Goal: Transaction & Acquisition: Purchase product/service

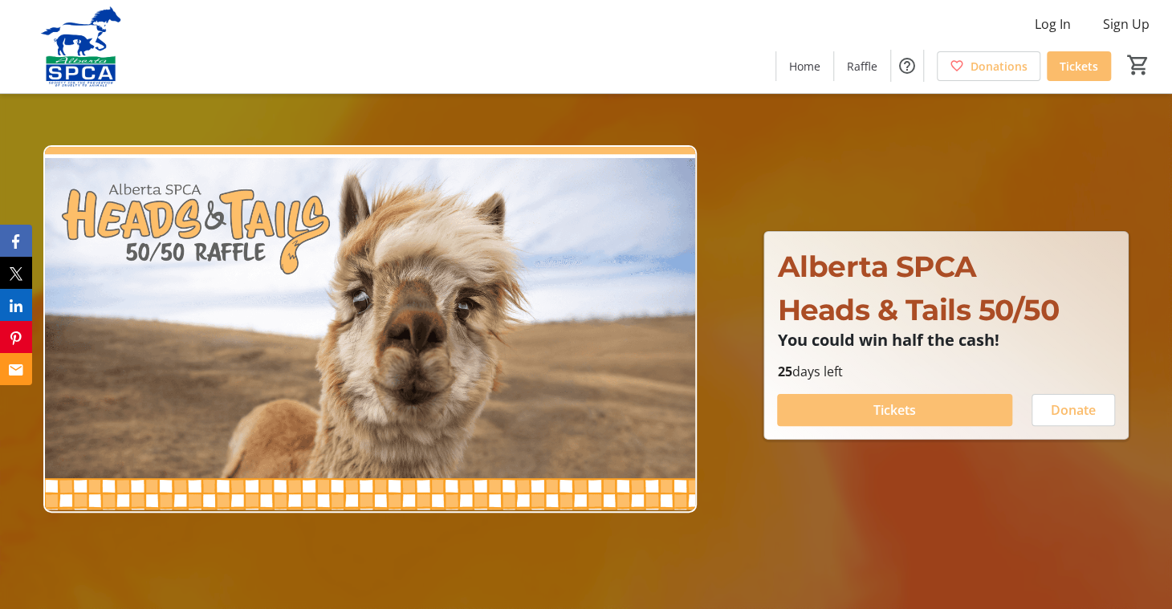
click at [909, 405] on button "Tickets" at bounding box center [894, 410] width 235 height 32
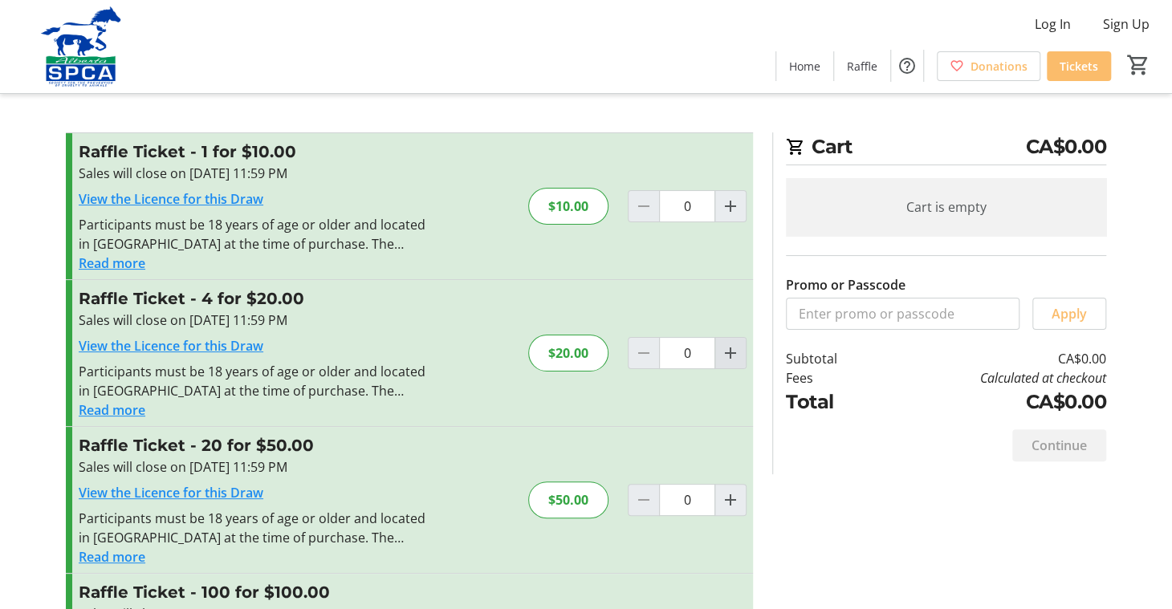
click at [739, 348] on mat-icon "Increment by one" at bounding box center [730, 353] width 19 height 19
type input "1"
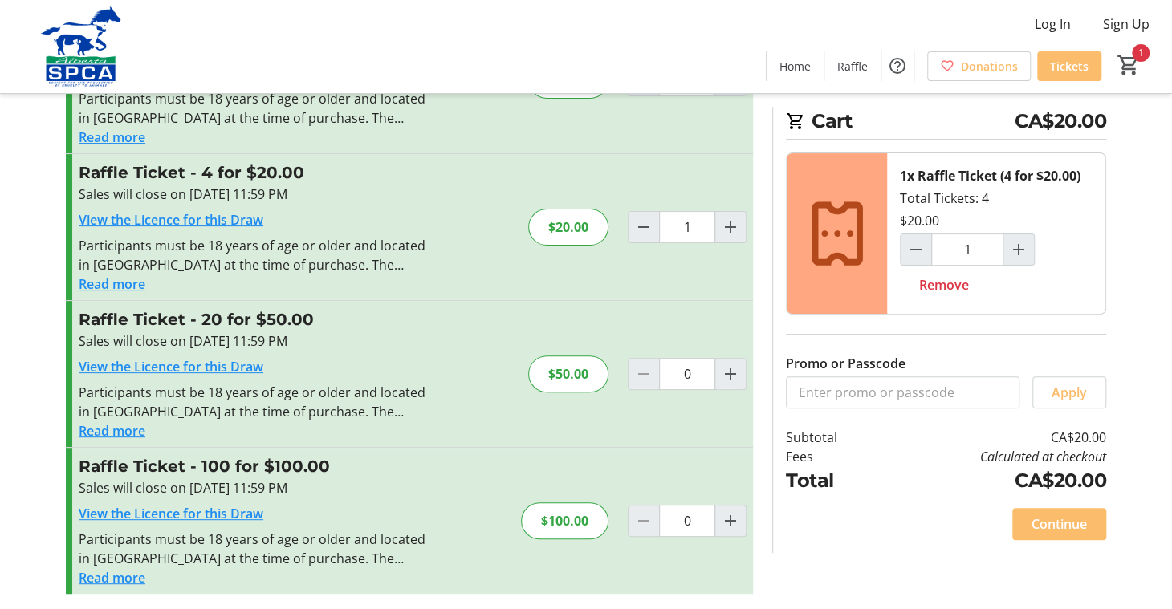
scroll to position [129, 0]
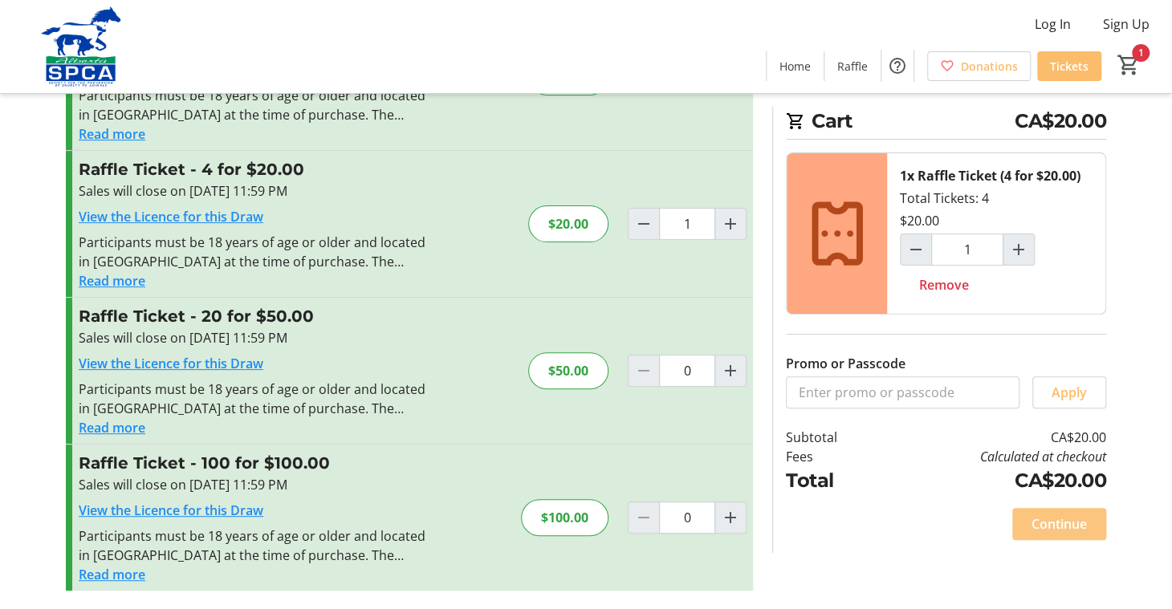
click at [1063, 515] on span "Continue" at bounding box center [1058, 523] width 55 height 19
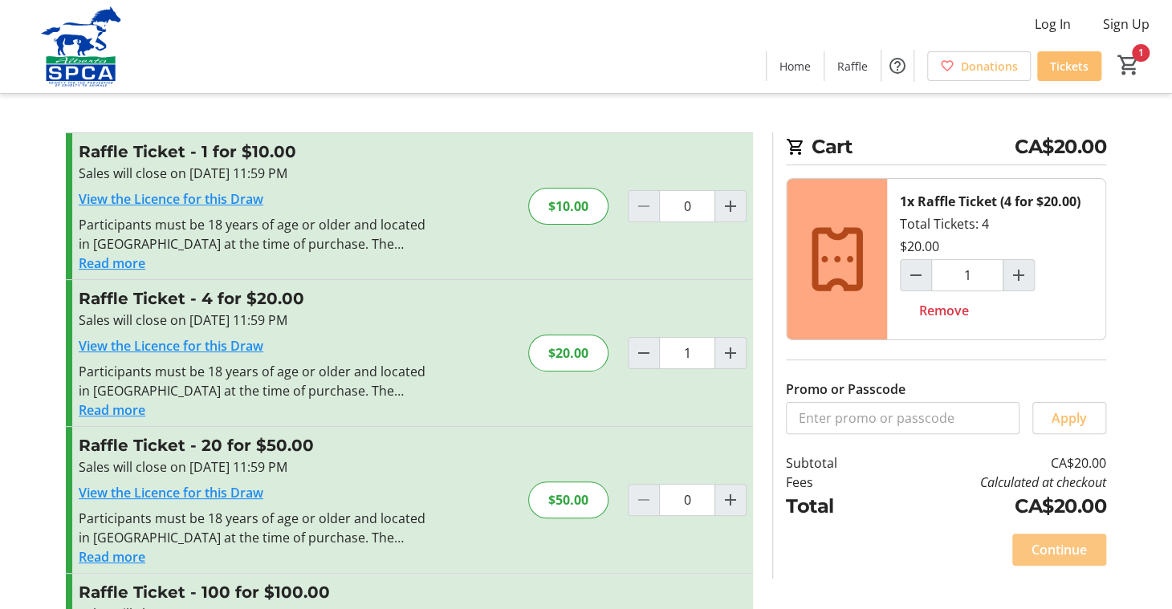
click at [1096, 551] on span at bounding box center [1059, 550] width 94 height 39
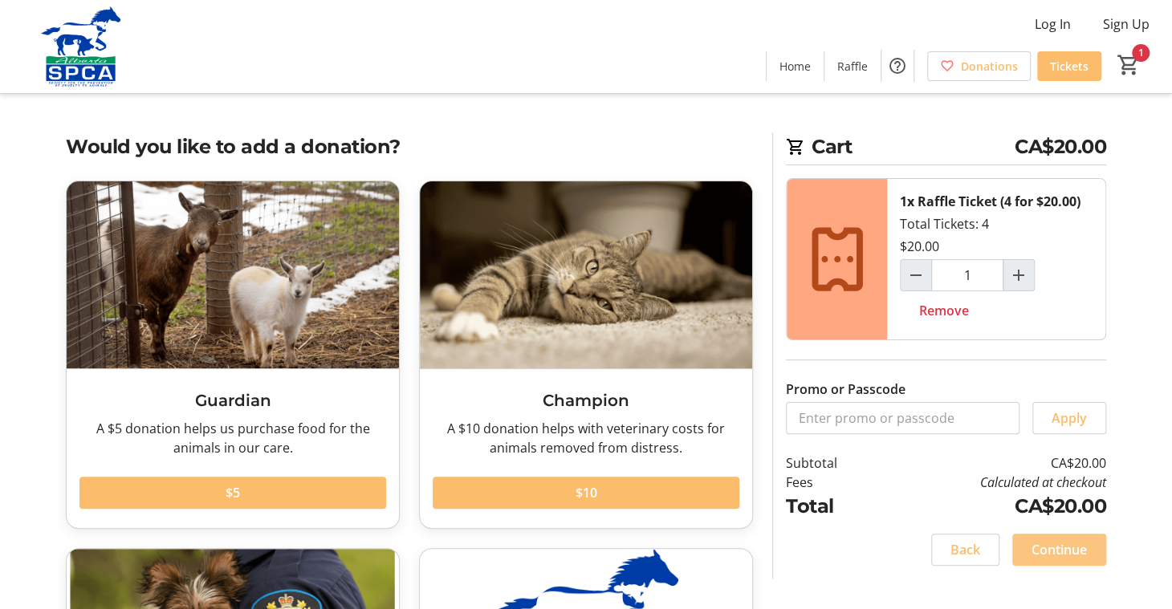
click at [1070, 551] on span "Continue" at bounding box center [1058, 549] width 55 height 19
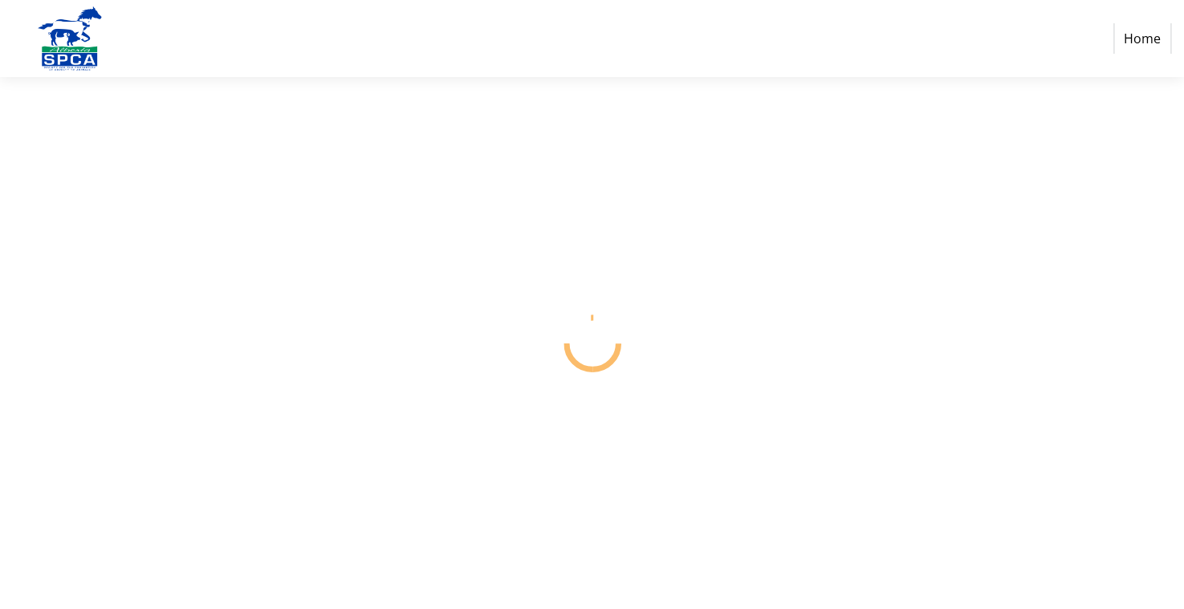
select select "CA"
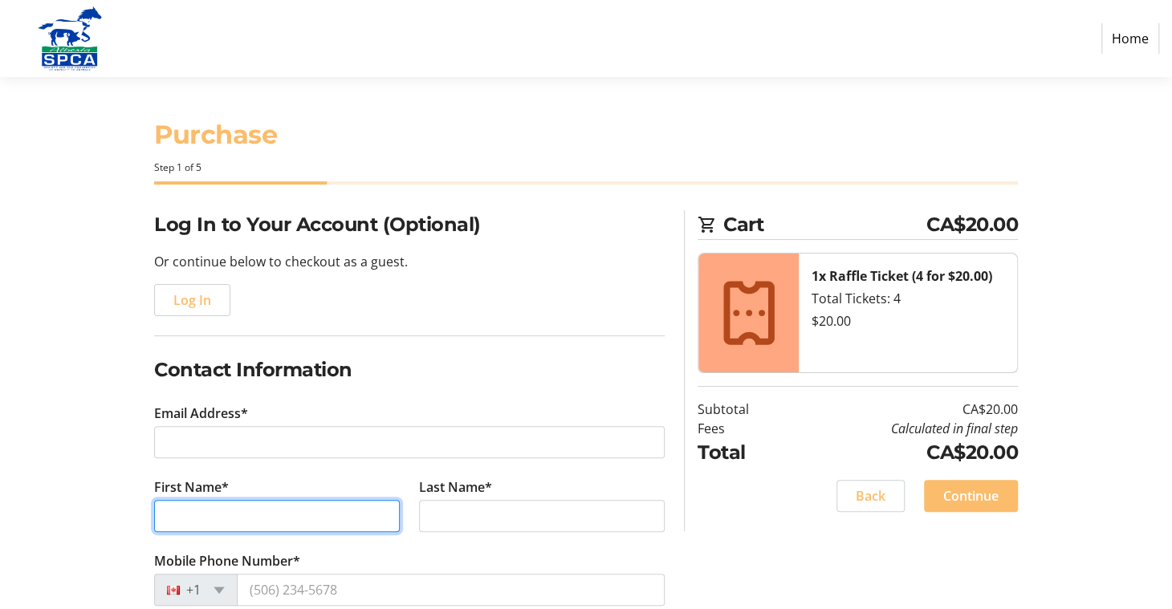
click at [192, 516] on input "First Name*" at bounding box center [277, 516] width 246 height 32
type input "[PERSON_NAME]"
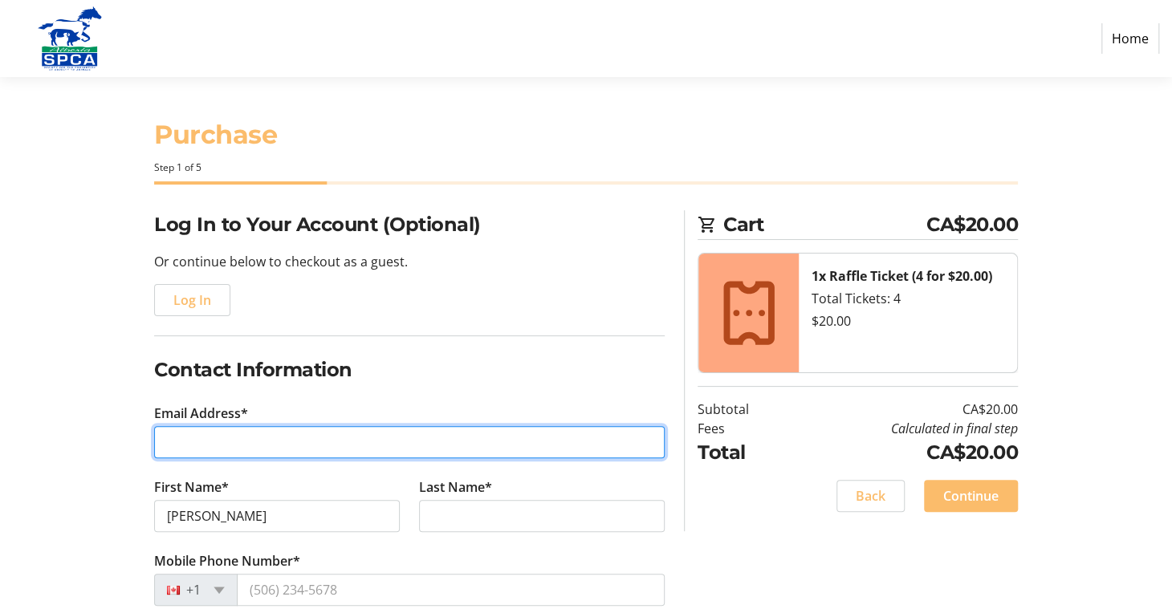
type input "[EMAIL_ADDRESS][DOMAIN_NAME]"
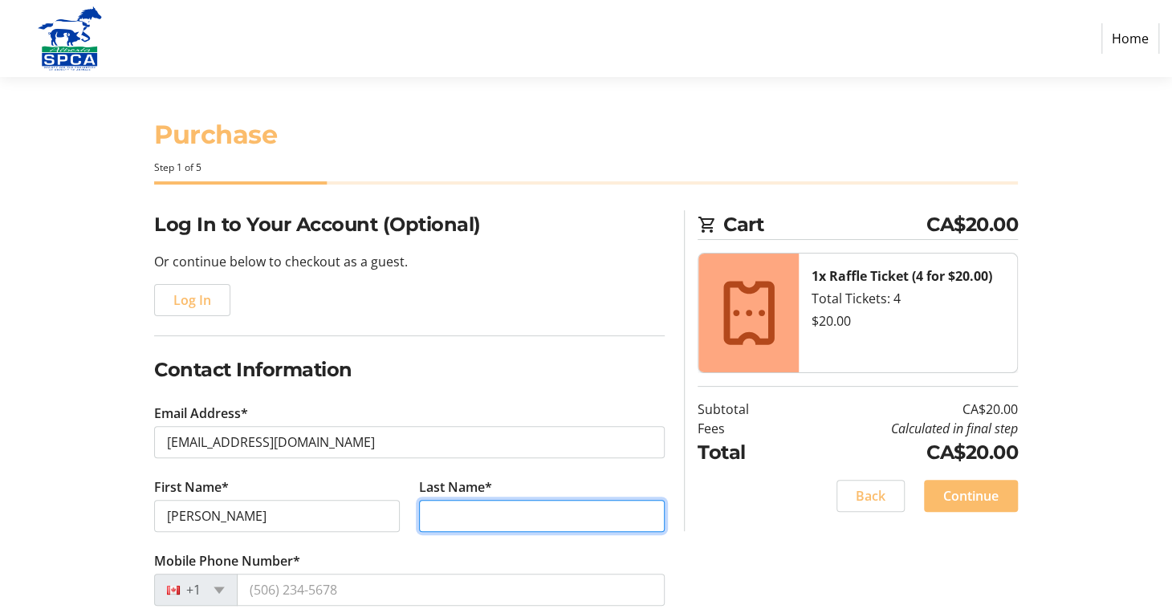
type input "CASPERD"
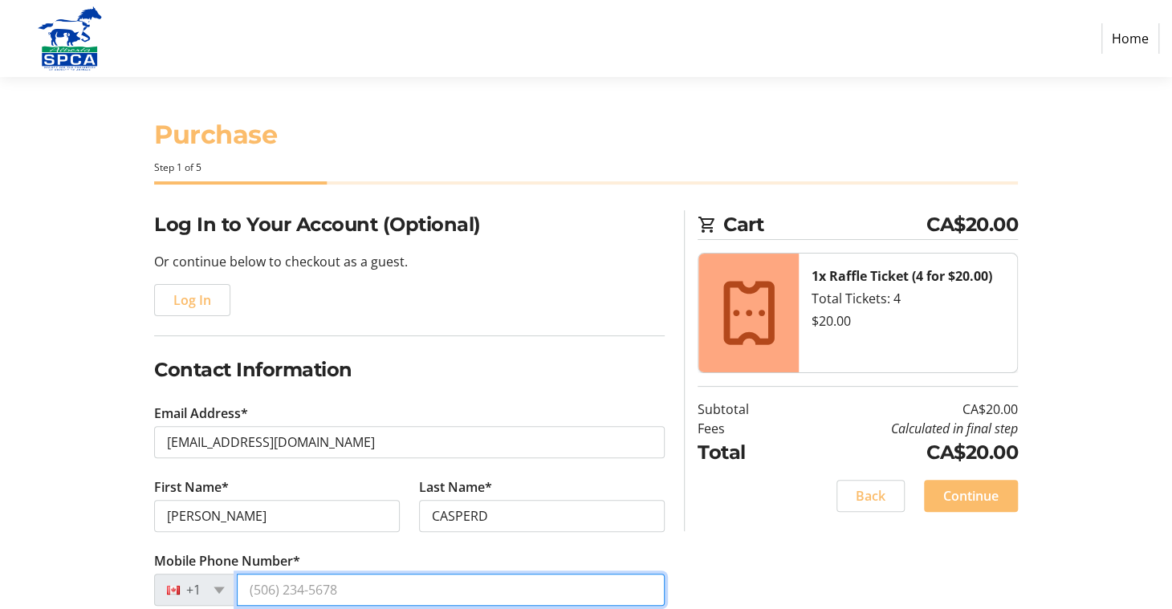
type input "[PHONE_NUMBER]"
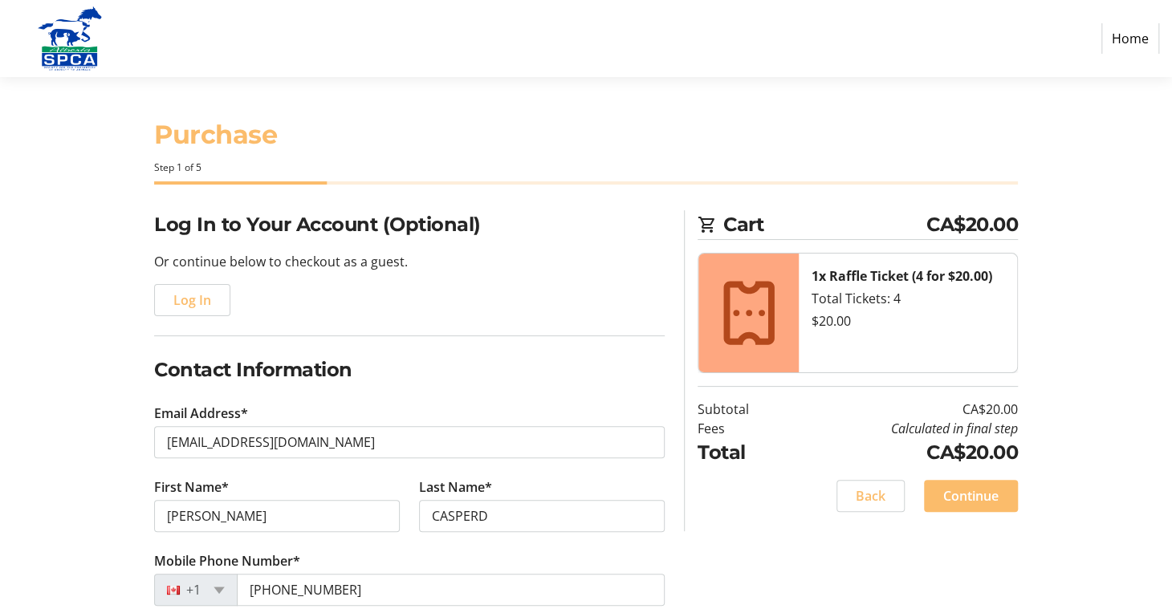
type input "[STREET_ADDRESS]"
type input "[GEOGRAPHIC_DATA]"
select select "AB"
type input "T2S 2V9"
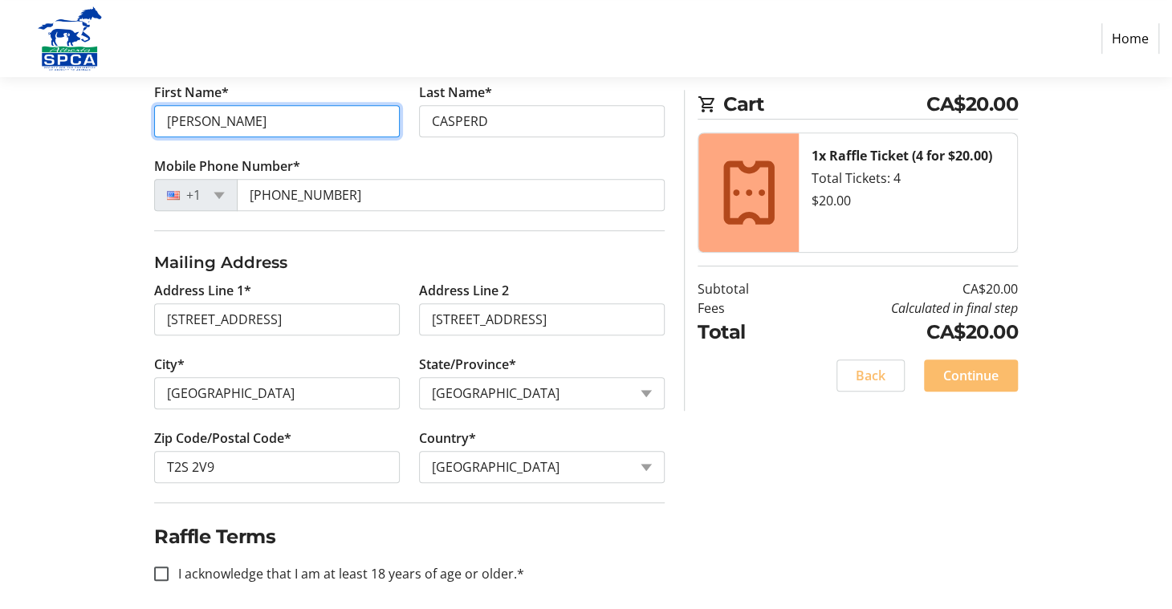
scroll to position [406, 0]
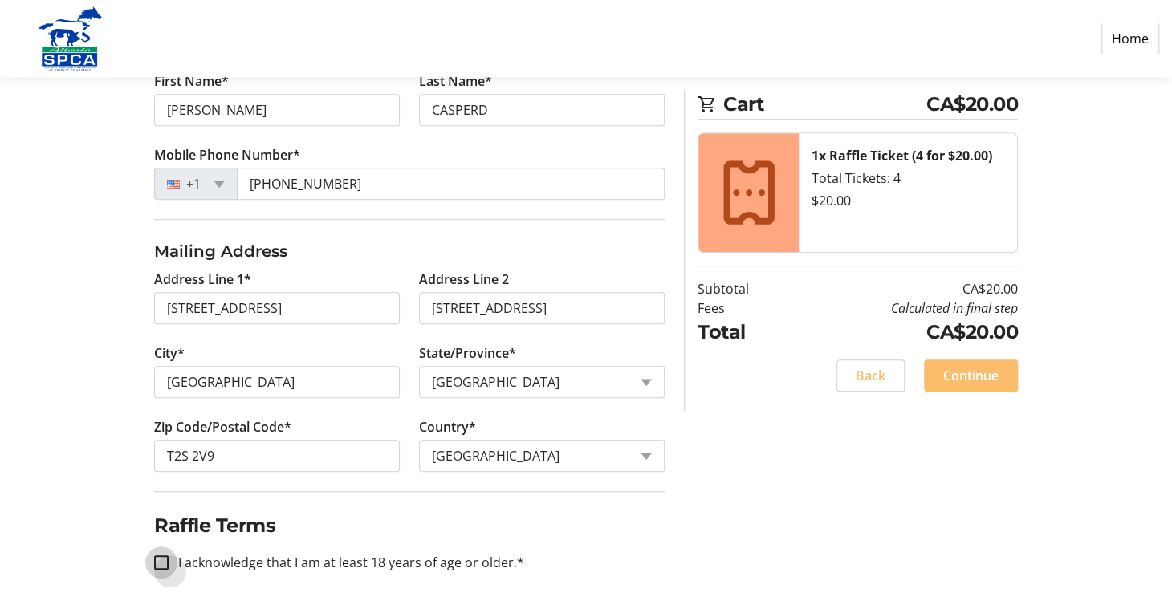
click at [157, 559] on input "I acknowledge that I am at least 18 years of age or older.*" at bounding box center [161, 562] width 14 height 14
checkbox input "true"
click at [977, 367] on span "Continue" at bounding box center [970, 375] width 55 height 19
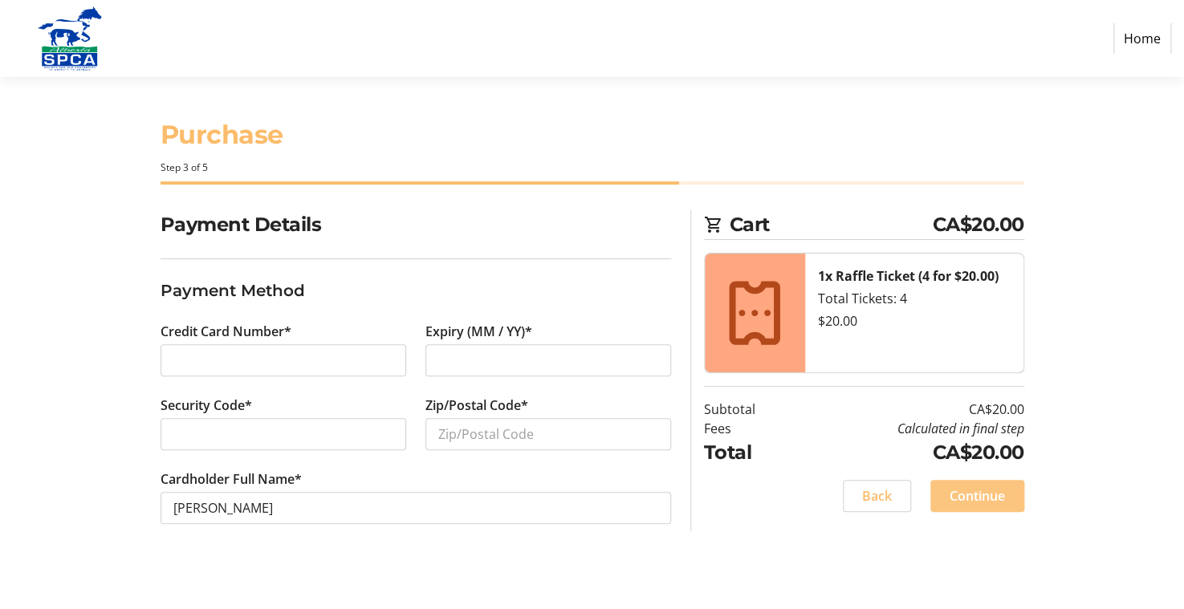
drag, startPoint x: 988, startPoint y: 498, endPoint x: 974, endPoint y: 498, distance: 13.6
click at [986, 498] on span "Continue" at bounding box center [977, 495] width 55 height 19
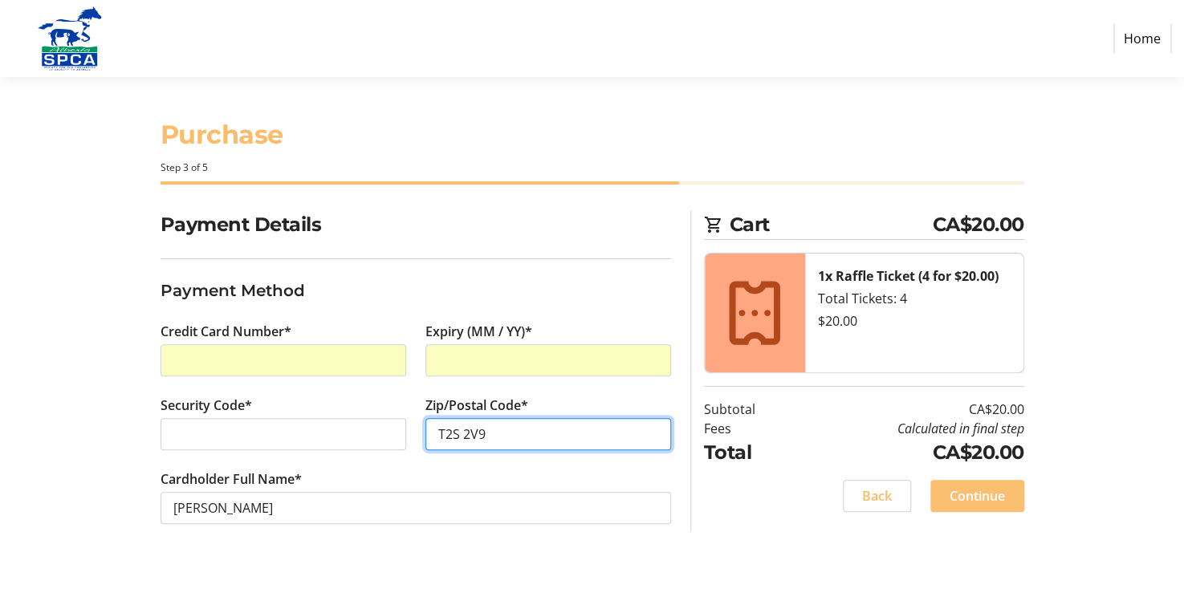
type input "T2S 2V9"
click at [972, 491] on span "Continue" at bounding box center [977, 495] width 55 height 19
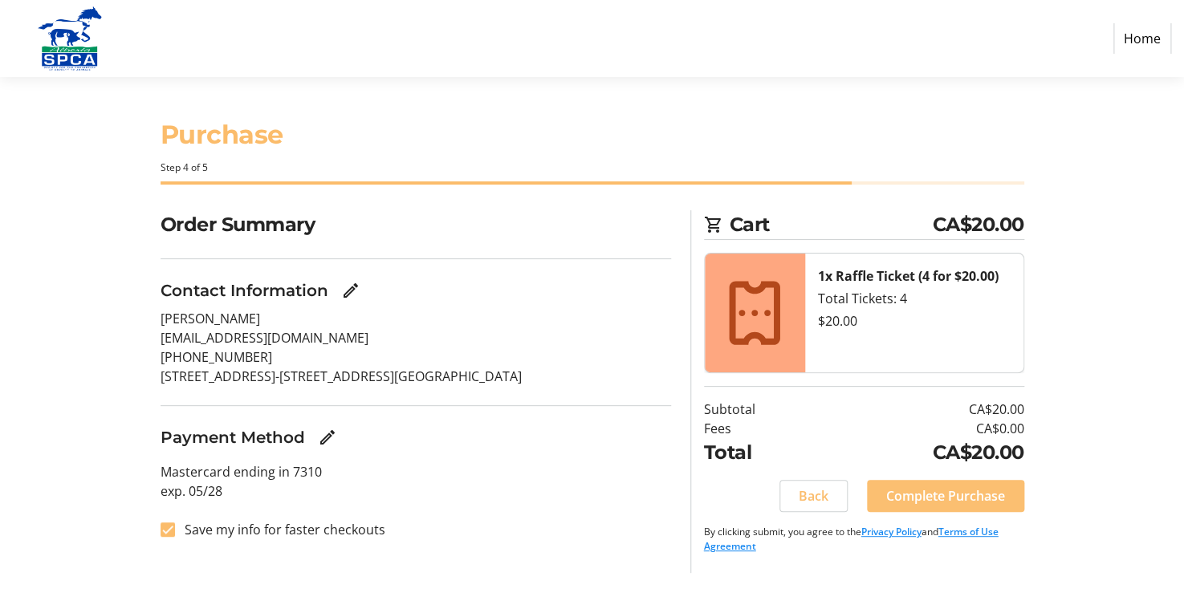
click at [944, 484] on button "Complete Purchase" at bounding box center [945, 496] width 157 height 32
